Goal: Task Accomplishment & Management: Complete application form

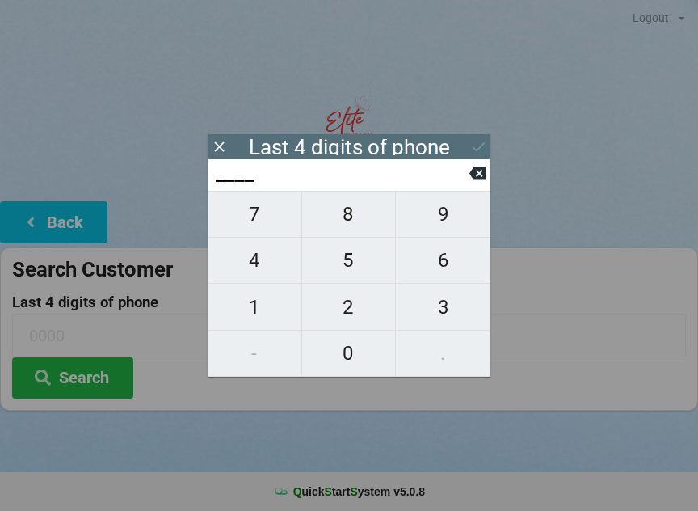
click at [355, 213] on span "8" at bounding box center [349, 214] width 94 height 34
type input "8___"
click at [447, 359] on div "7 8 9 4 5 6 1 2 3 - 0 ." at bounding box center [349, 284] width 283 height 186
click at [475, 173] on icon at bounding box center [477, 173] width 17 height 13
type input "____"
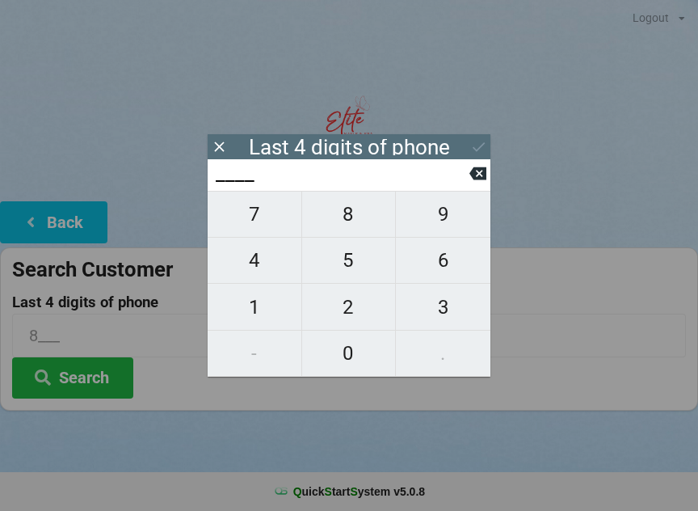
click at [271, 228] on span "7" at bounding box center [255, 214] width 94 height 34
type input "7___"
click at [248, 277] on span "4" at bounding box center [255, 260] width 94 height 34
type input "74__"
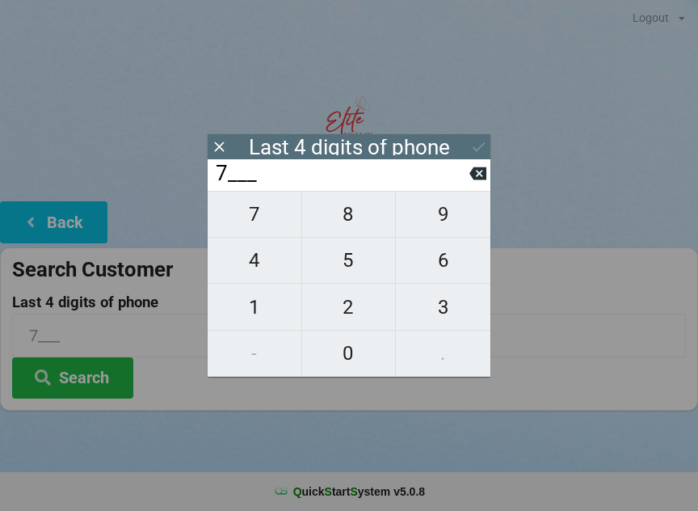
type input "74__"
click at [359, 216] on span "8" at bounding box center [349, 214] width 94 height 34
type input "748_"
click at [426, 277] on span "6" at bounding box center [443, 260] width 95 height 34
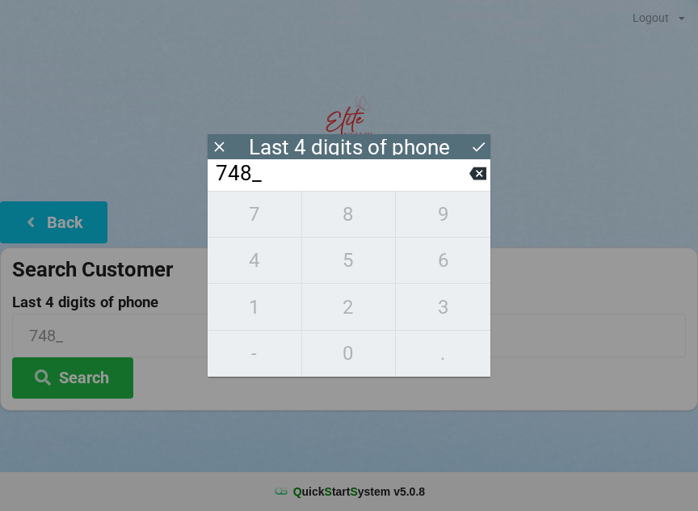
type input "7486"
click at [479, 144] on icon at bounding box center [478, 146] width 17 height 17
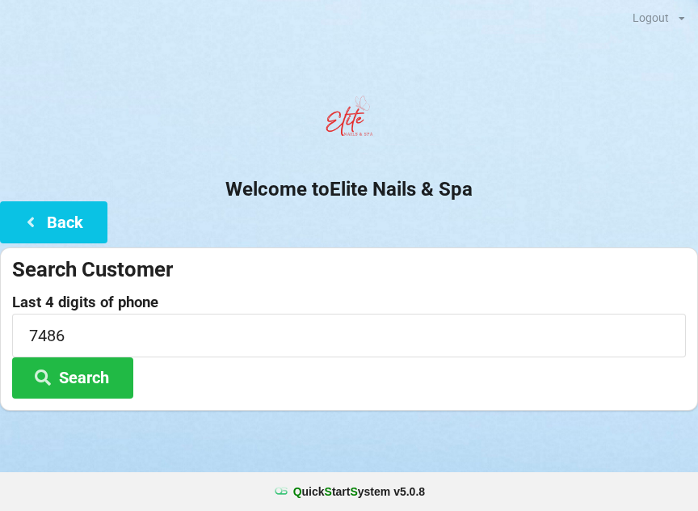
click at [95, 384] on button "Search" at bounding box center [72, 377] width 121 height 41
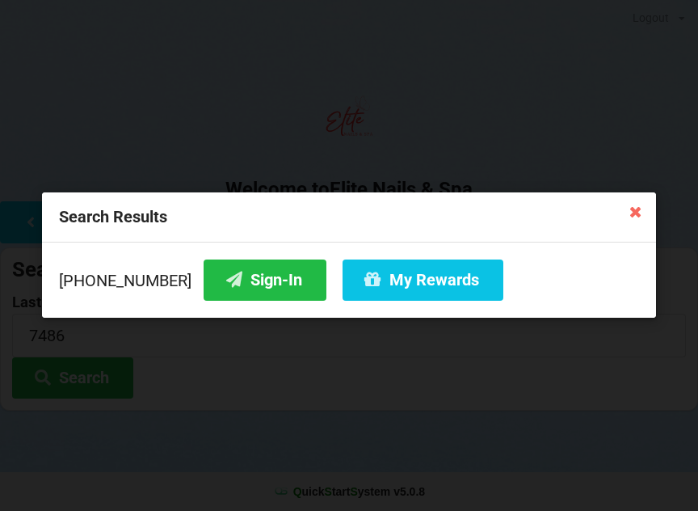
click at [260, 281] on button "Sign-In" at bounding box center [265, 279] width 123 height 41
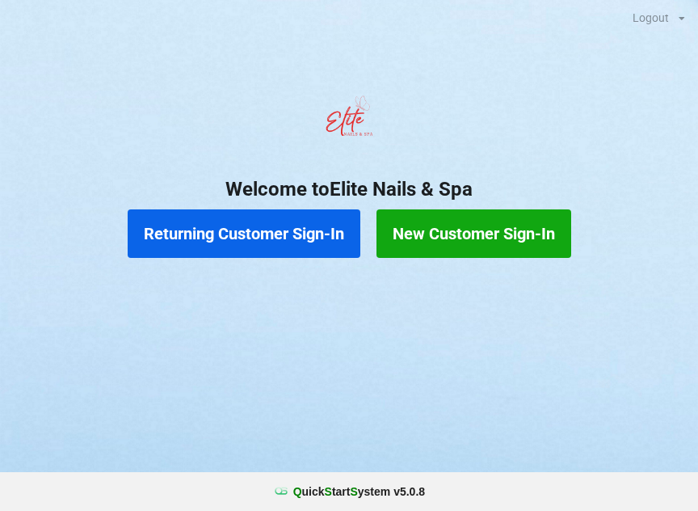
click at [499, 241] on button "New Customer Sign-In" at bounding box center [473, 233] width 195 height 48
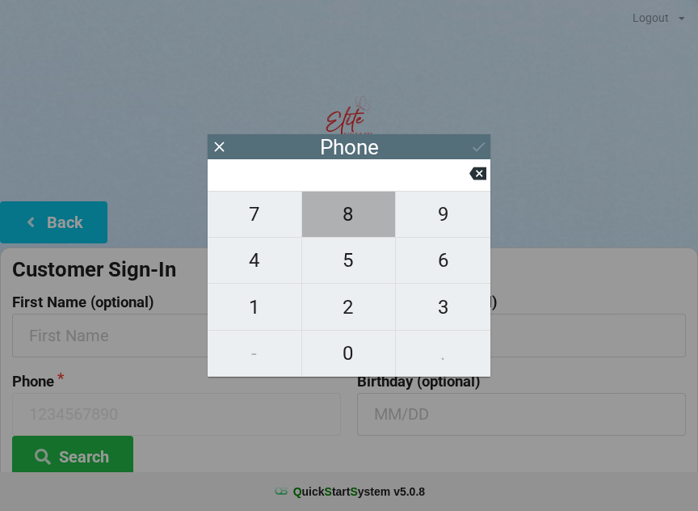
click at [366, 228] on span "8" at bounding box center [349, 214] width 94 height 34
type input "8"
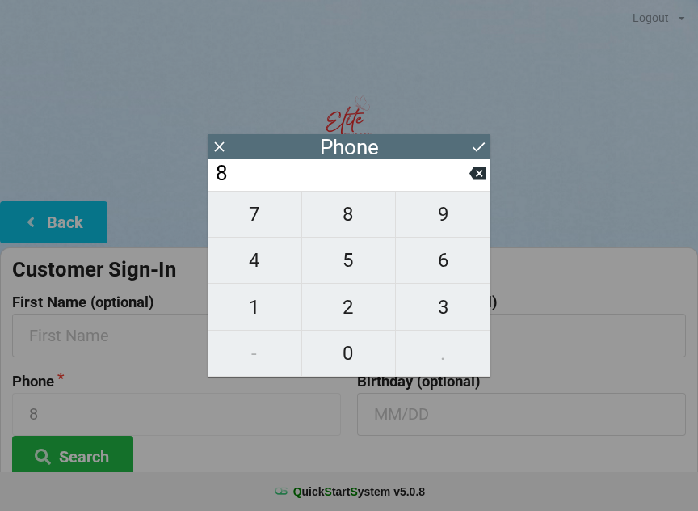
click at [366, 268] on span "5" at bounding box center [349, 260] width 94 height 34
type input "85"
click at [352, 352] on span "0" at bounding box center [349, 353] width 94 height 34
type input "850"
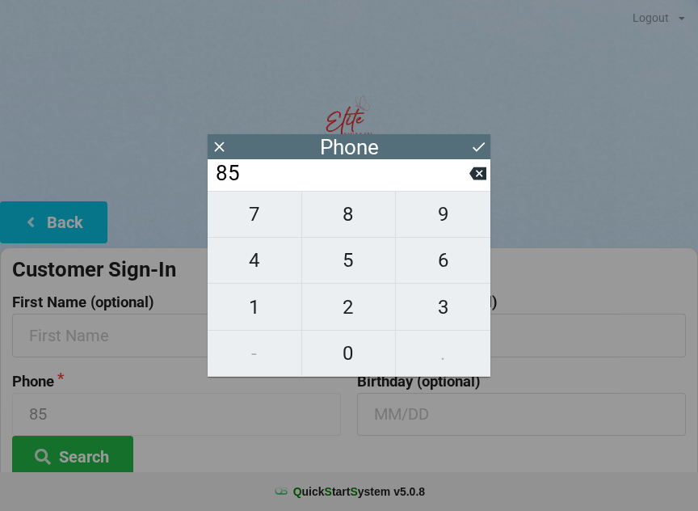
type input "850"
click at [447, 304] on span "3" at bounding box center [443, 307] width 95 height 34
type input "8503"
click at [338, 305] on span "2" at bounding box center [349, 307] width 94 height 34
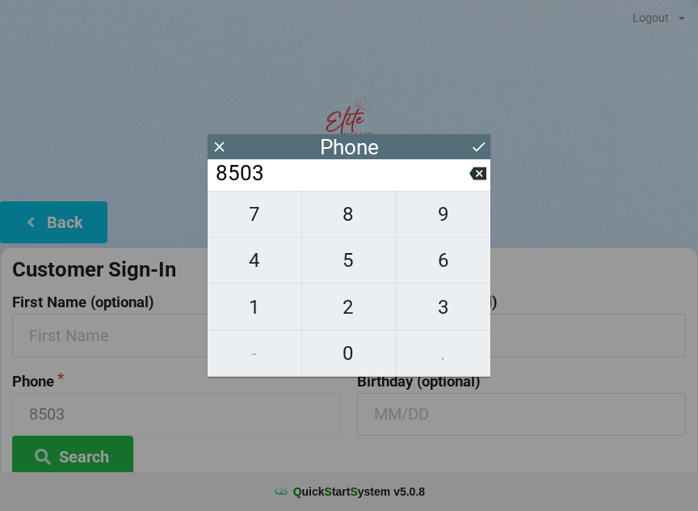
type input "85032"
click at [342, 300] on span "2" at bounding box center [349, 307] width 94 height 34
type input "850322"
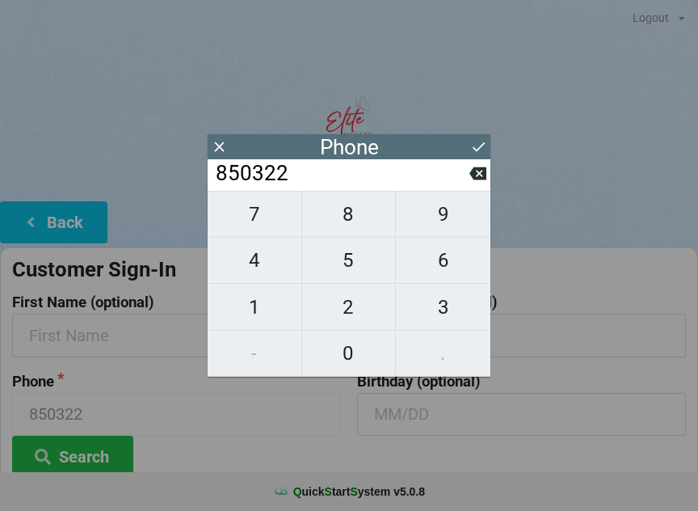
click at [359, 348] on span "0" at bounding box center [349, 353] width 94 height 34
type input "8503220"
click at [438, 269] on span "6" at bounding box center [443, 260] width 95 height 34
type input "85032206"
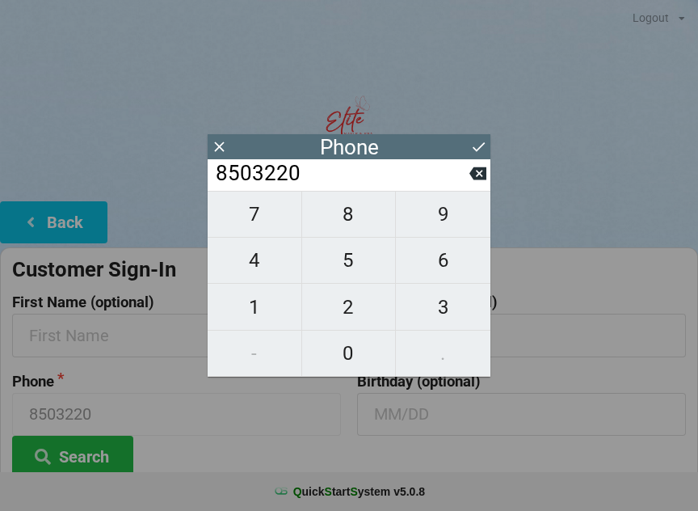
type input "85032206"
click at [279, 215] on span "7" at bounding box center [255, 214] width 94 height 34
type input "850322067"
click at [450, 324] on span "3" at bounding box center [443, 307] width 95 height 34
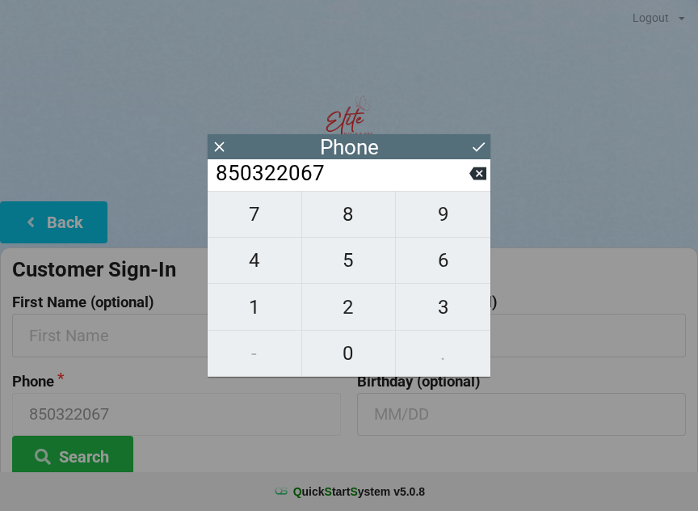
type input "8503220673"
click at [149, 325] on input "text" at bounding box center [176, 334] width 329 height 43
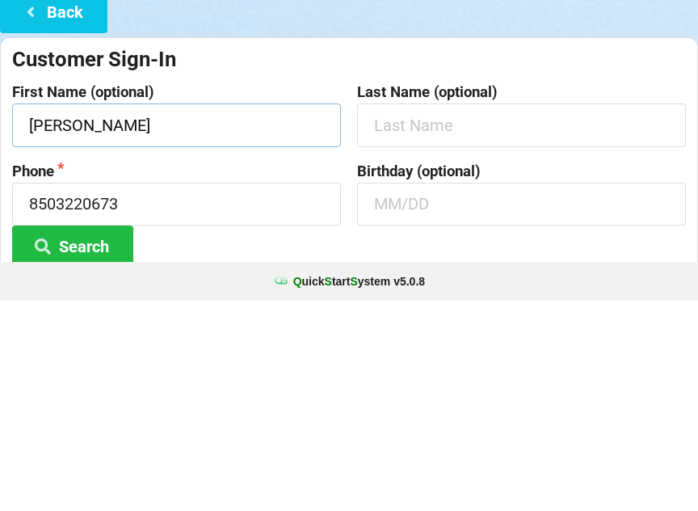
type input "[PERSON_NAME]"
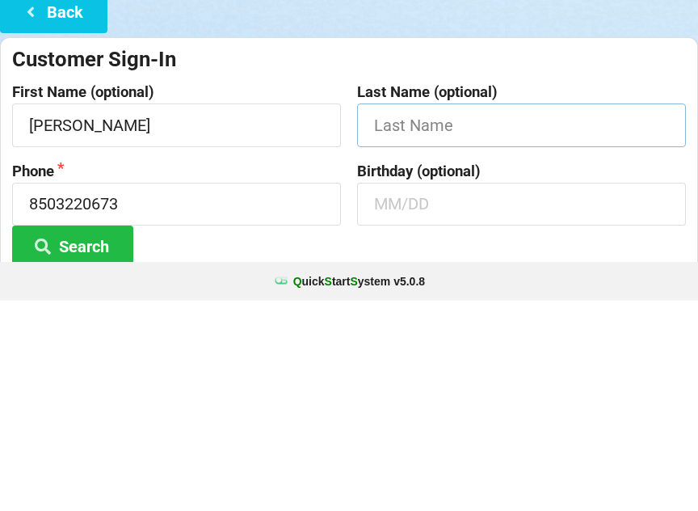
click at [517, 313] on input "text" at bounding box center [521, 334] width 329 height 43
type input "Lane"
click at [484, 393] on input "text" at bounding box center [521, 414] width 329 height 43
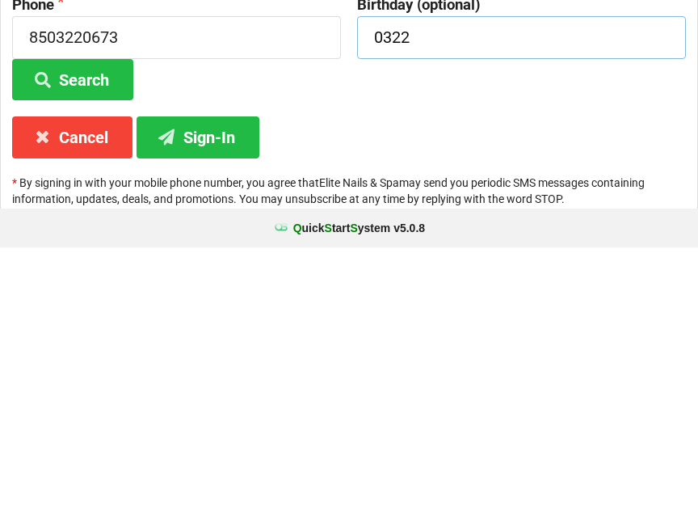
scroll to position [120, 0]
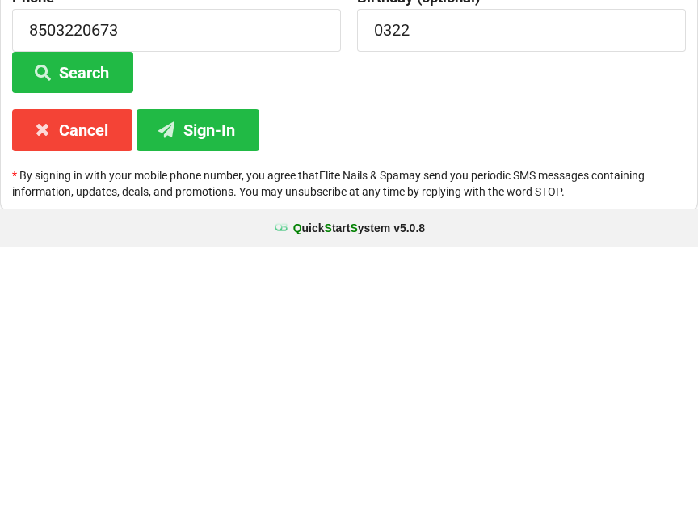
click at [216, 372] on button "Sign-In" at bounding box center [198, 392] width 123 height 41
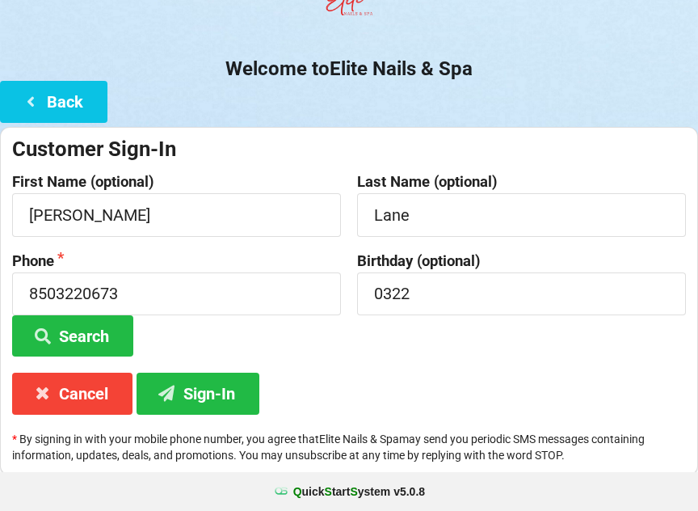
click at [97, 338] on button "Search" at bounding box center [72, 335] width 121 height 41
click at [116, 325] on button "Search" at bounding box center [72, 335] width 121 height 41
click at [217, 407] on button "Sign-In" at bounding box center [198, 392] width 123 height 41
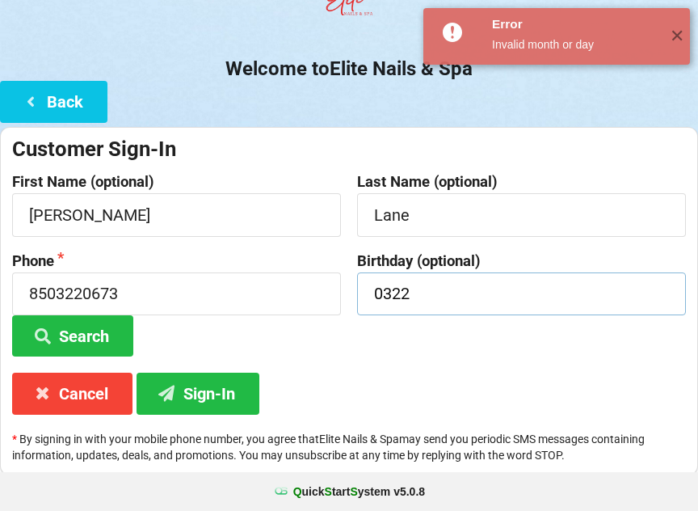
click at [475, 292] on input "0322" at bounding box center [521, 293] width 329 height 43
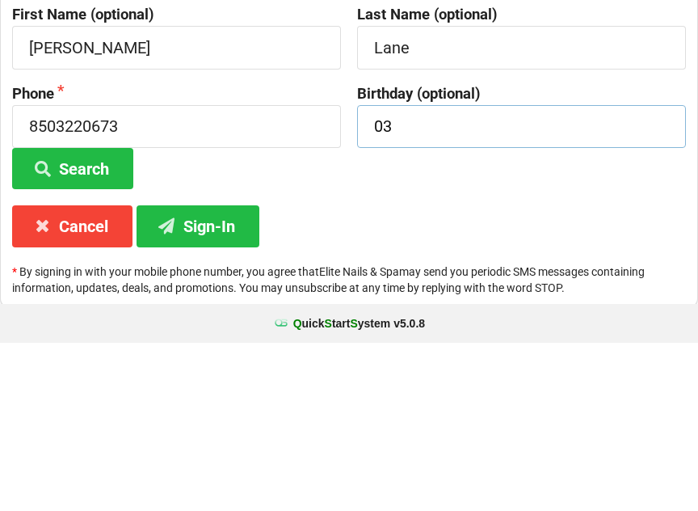
type input "0"
click at [212, 373] on button "Sign-In" at bounding box center [198, 393] width 123 height 41
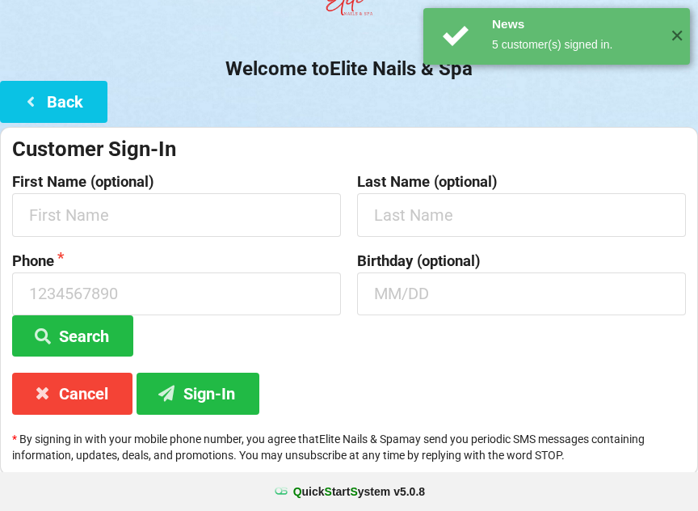
scroll to position [0, 0]
